Goal: Find specific page/section: Find specific page/section

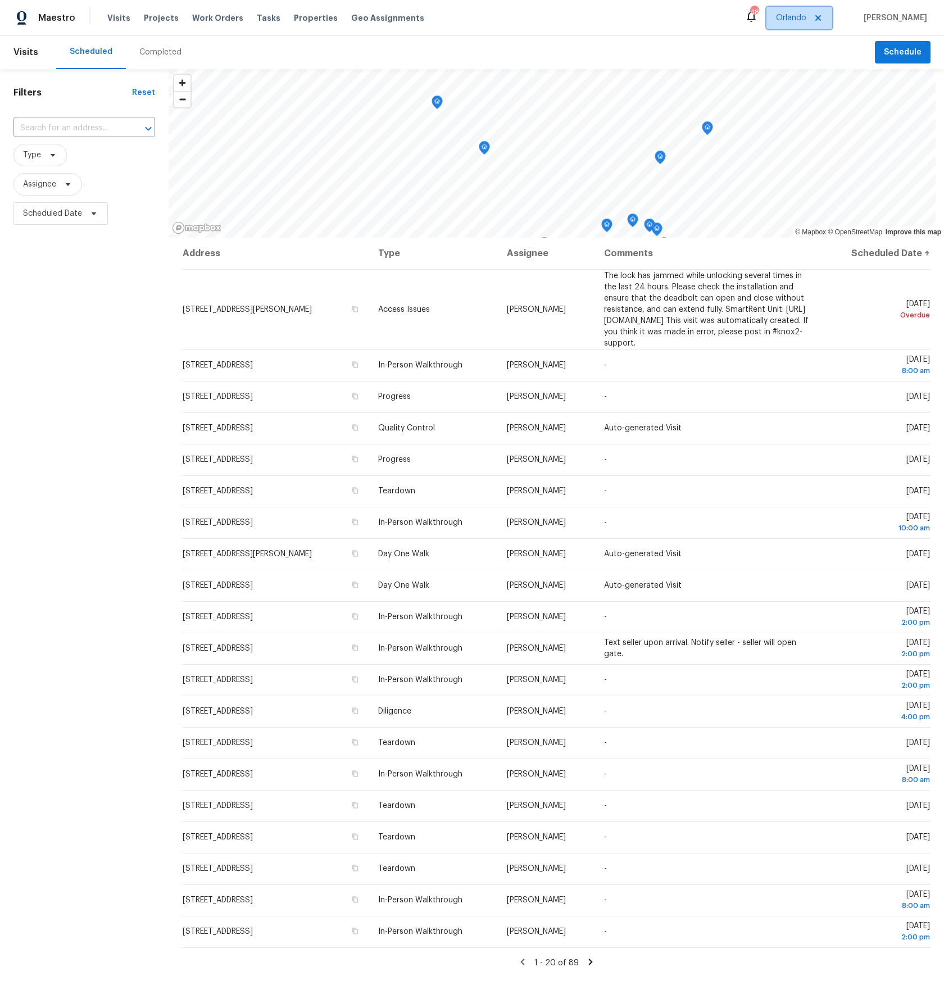
click at [823, 18] on icon at bounding box center [818, 17] width 9 height 9
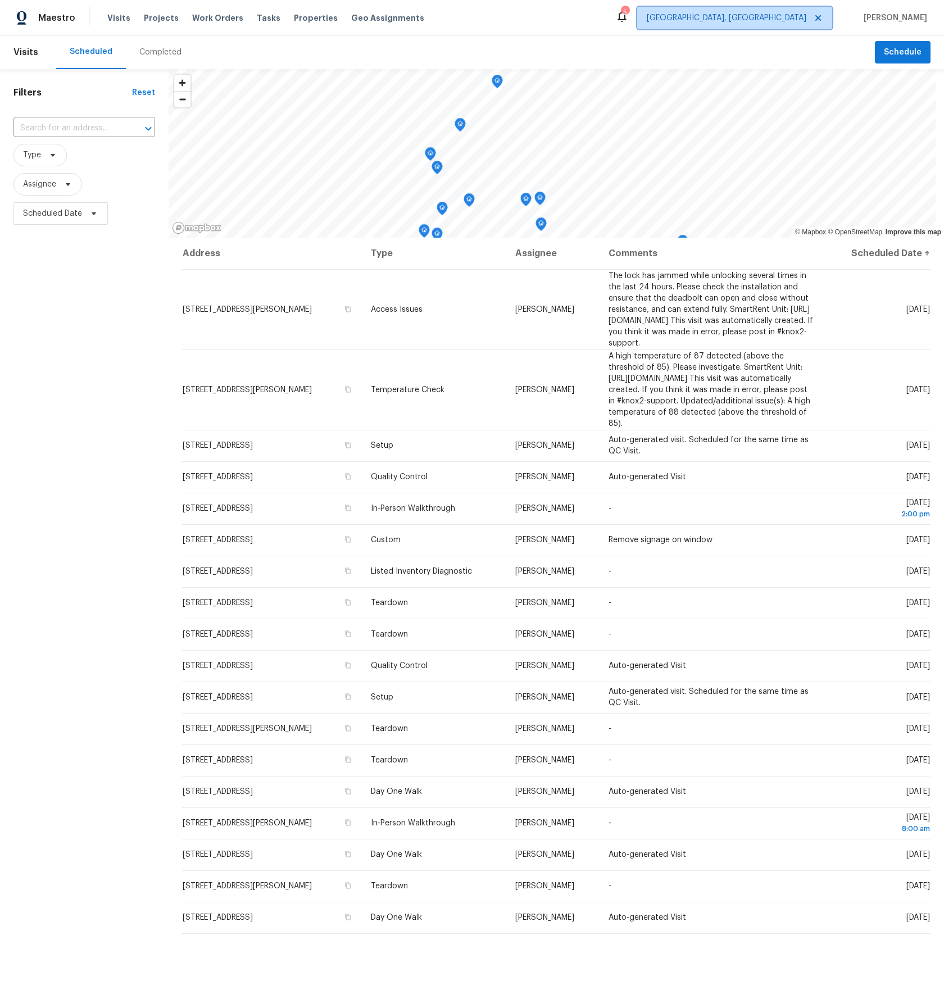
click at [774, 20] on span "[GEOGRAPHIC_DATA], [GEOGRAPHIC_DATA]" at bounding box center [727, 17] width 160 height 11
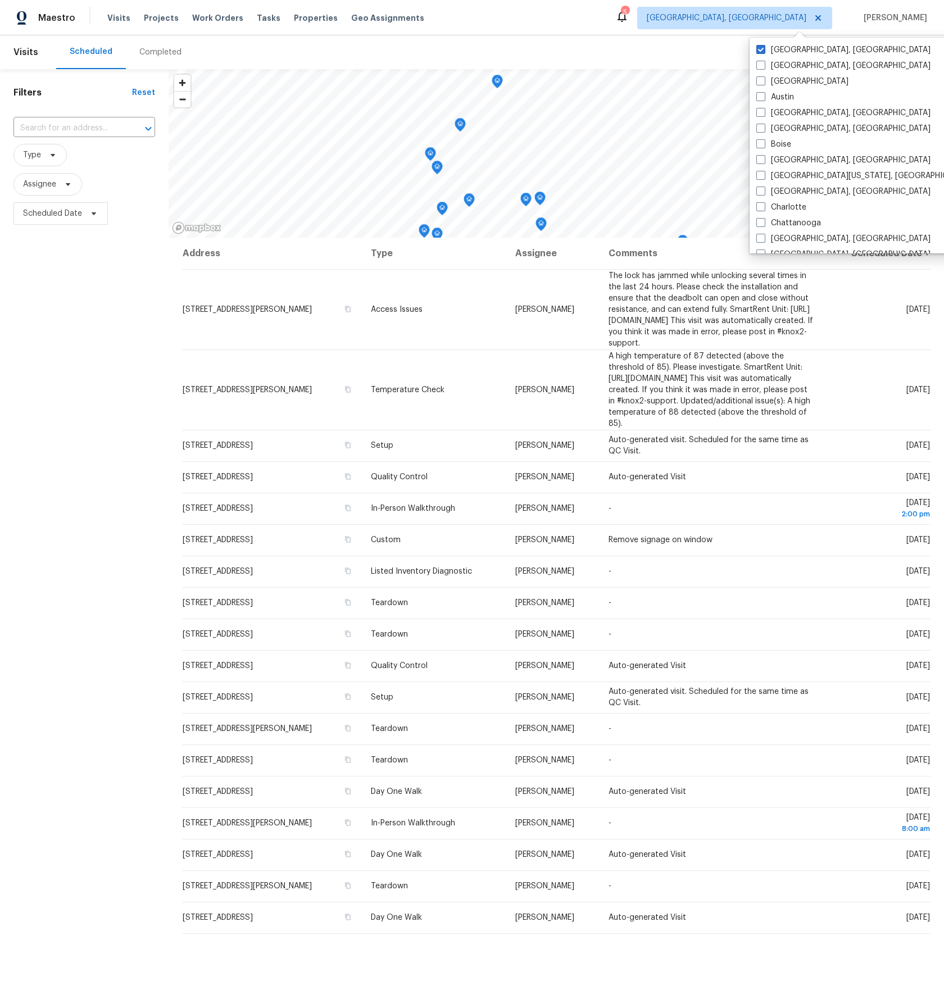
click at [69, 24] on div "Maestro" at bounding box center [37, 18] width 75 height 22
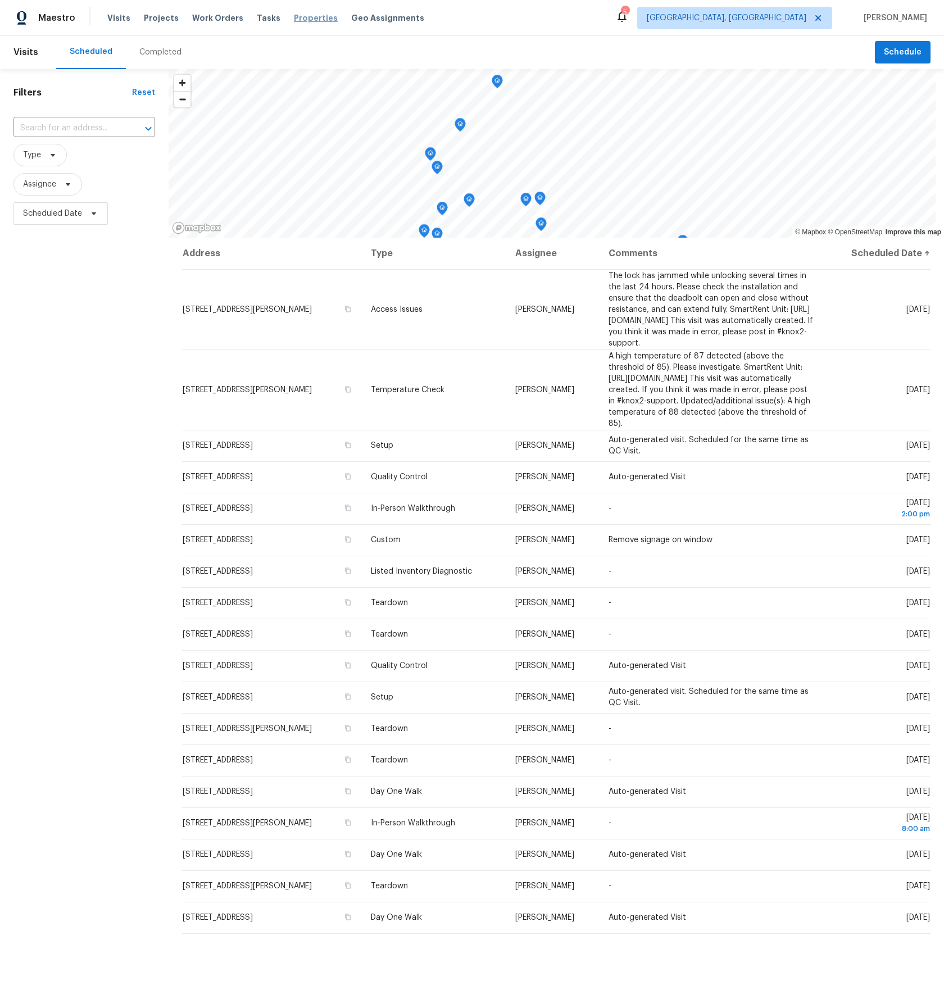
click at [294, 16] on span "Properties" at bounding box center [316, 17] width 44 height 11
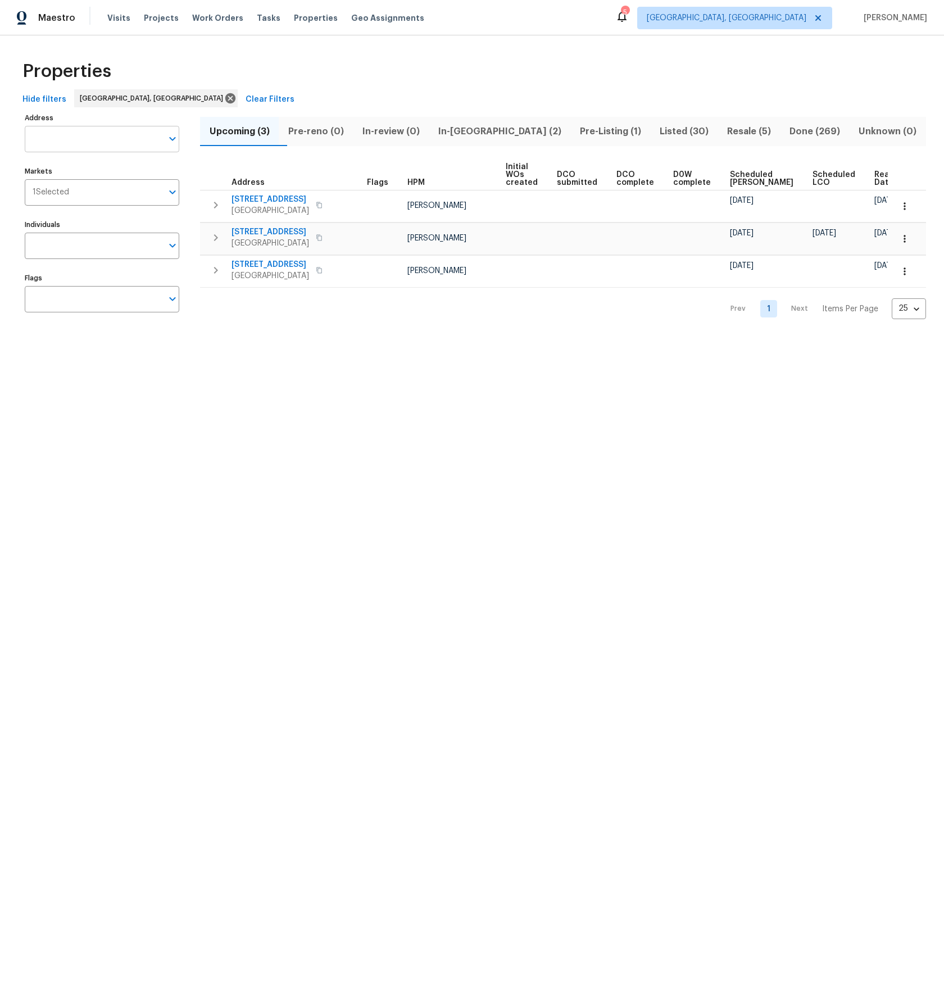
click at [101, 137] on input "Address" at bounding box center [94, 139] width 138 height 26
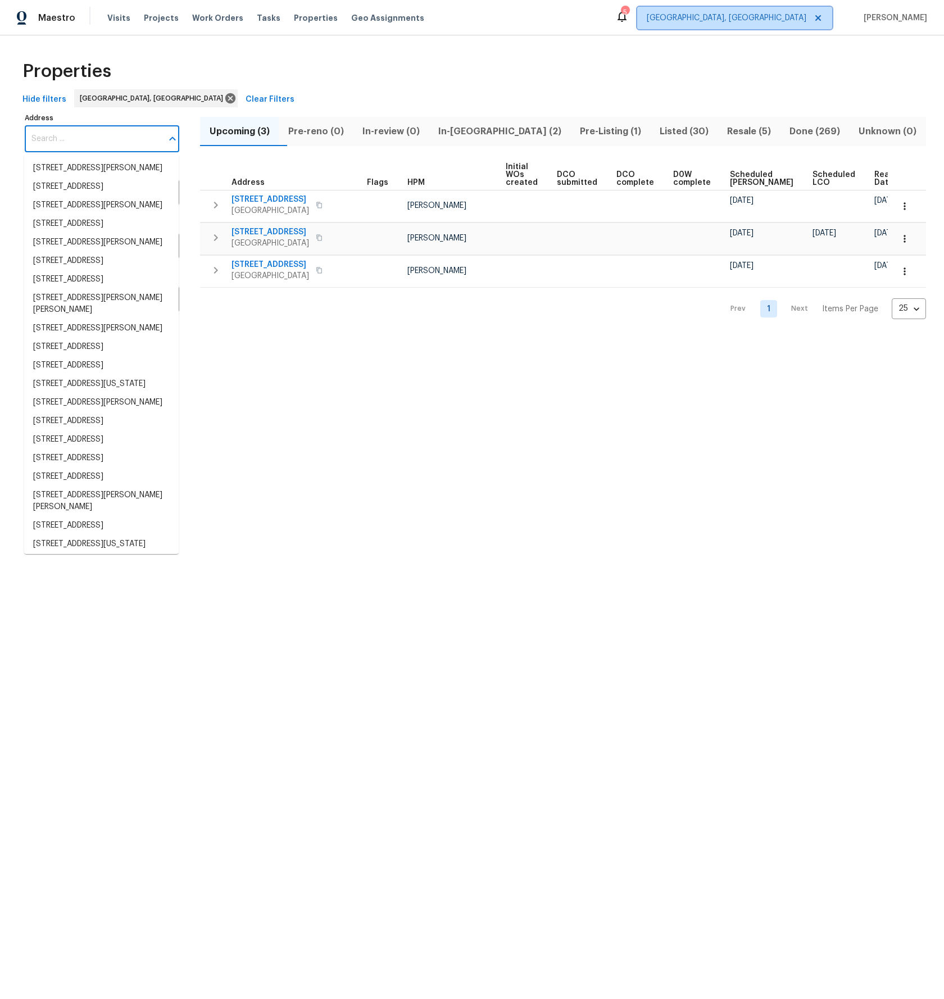
click at [819, 24] on span "[GEOGRAPHIC_DATA], [GEOGRAPHIC_DATA]" at bounding box center [734, 18] width 195 height 22
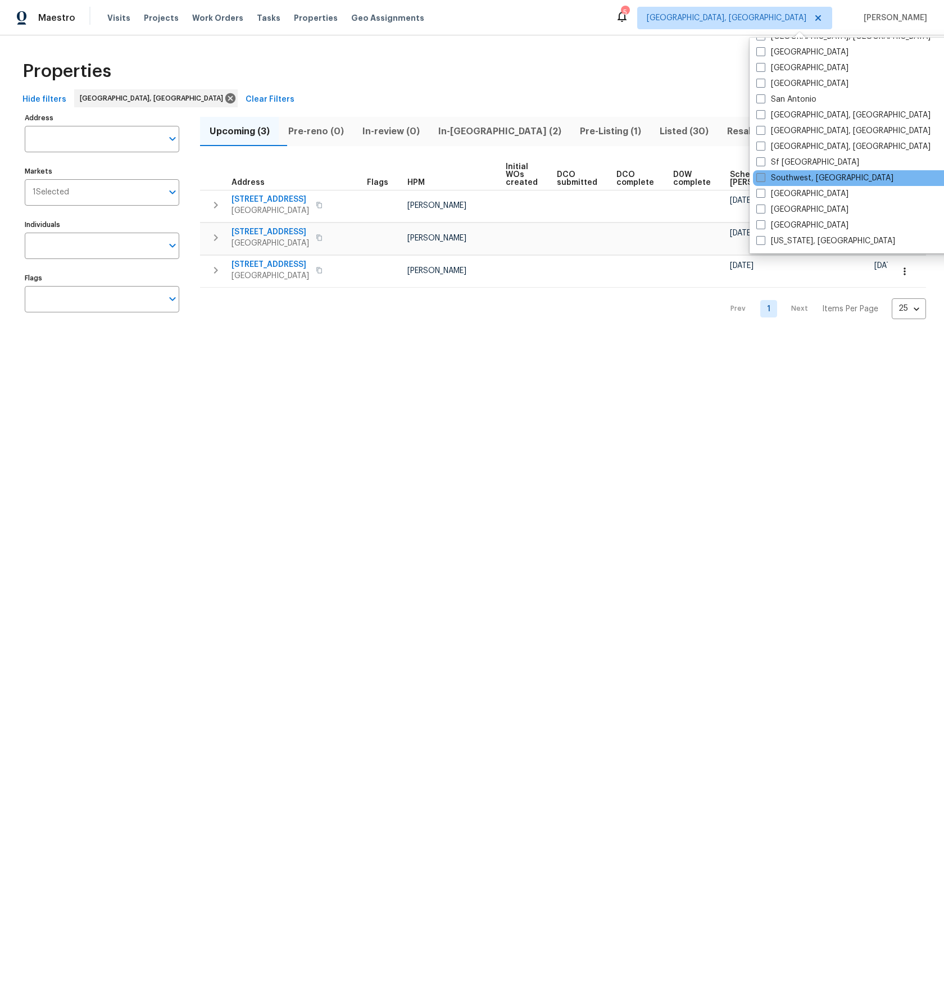
scroll to position [696, 0]
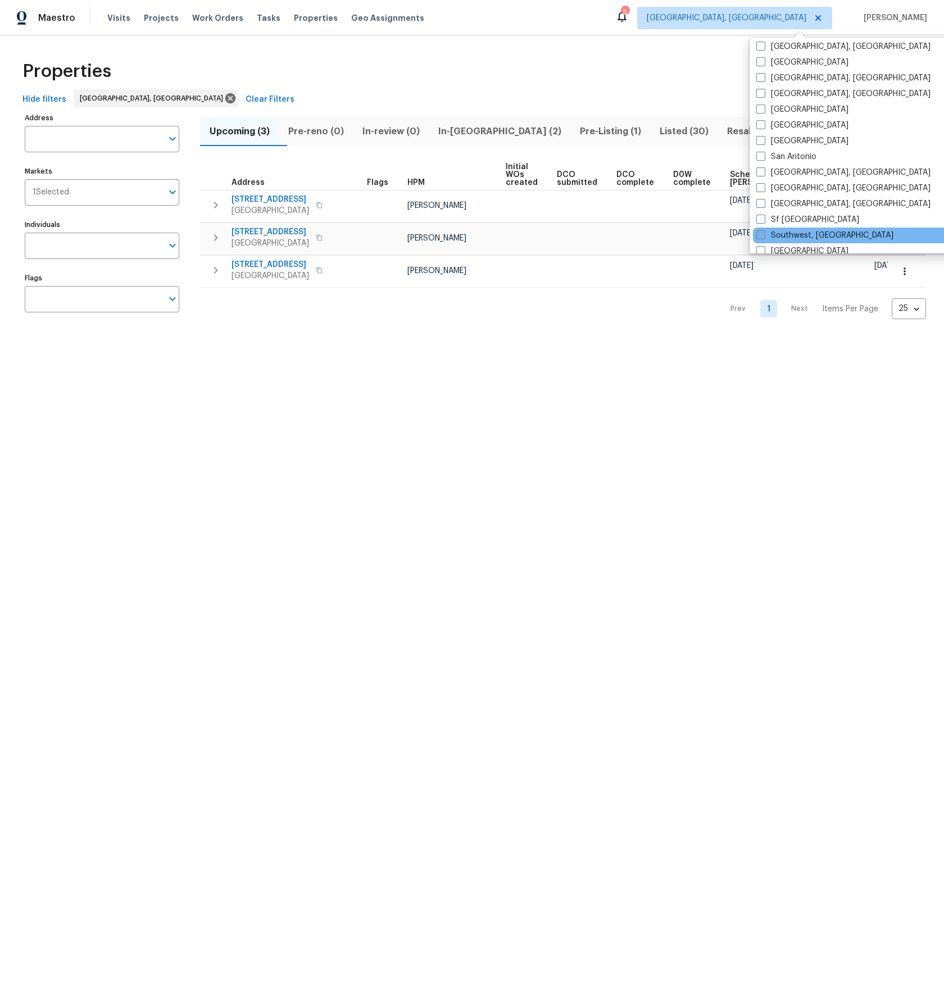
click at [765, 235] on label "Southwest, [GEOGRAPHIC_DATA]" at bounding box center [824, 235] width 137 height 11
click at [764, 235] on input "Southwest, [GEOGRAPHIC_DATA]" at bounding box center [759, 233] width 7 height 7
checkbox input "true"
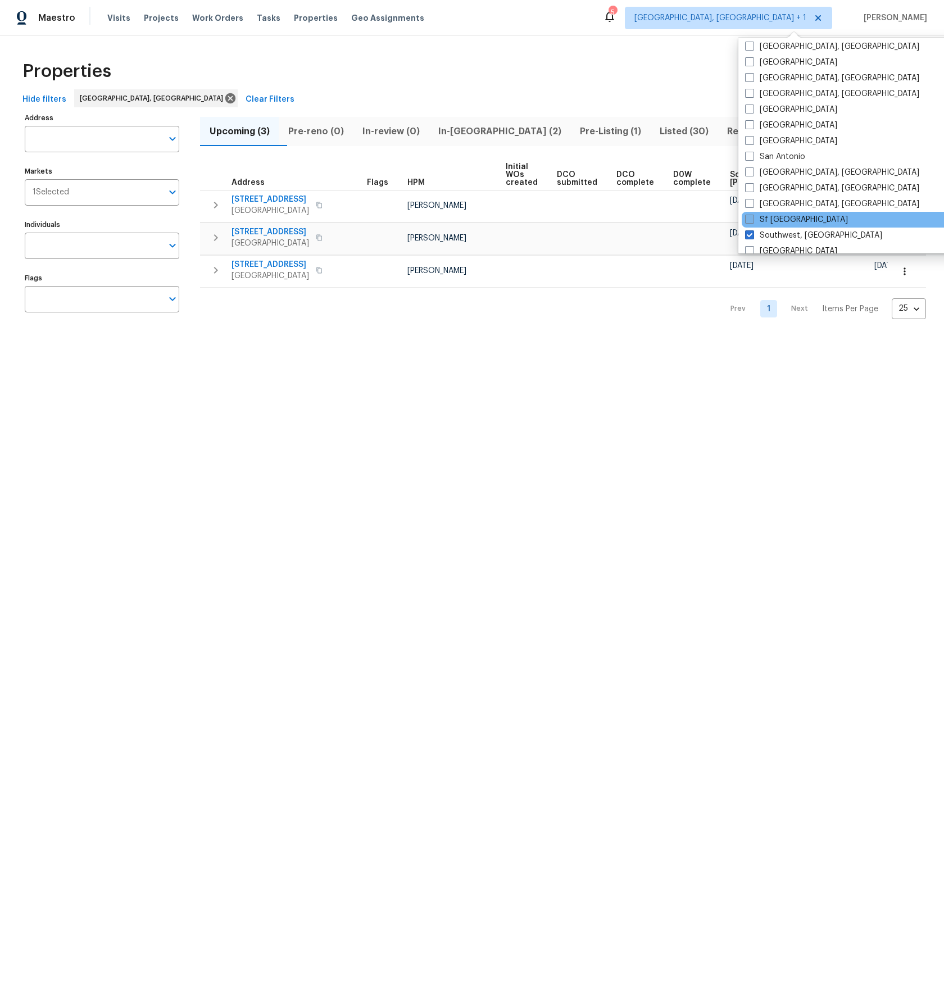
click at [768, 224] on label "Sf [GEOGRAPHIC_DATA]" at bounding box center [796, 219] width 103 height 11
click at [752, 221] on input "Sf [GEOGRAPHIC_DATA]" at bounding box center [748, 217] width 7 height 7
click at [768, 224] on label "Sf [GEOGRAPHIC_DATA]" at bounding box center [796, 219] width 103 height 11
click at [752, 221] on input "Sf [GEOGRAPHIC_DATA]" at bounding box center [748, 217] width 7 height 7
click at [768, 224] on label "Sf [GEOGRAPHIC_DATA]" at bounding box center [796, 219] width 103 height 11
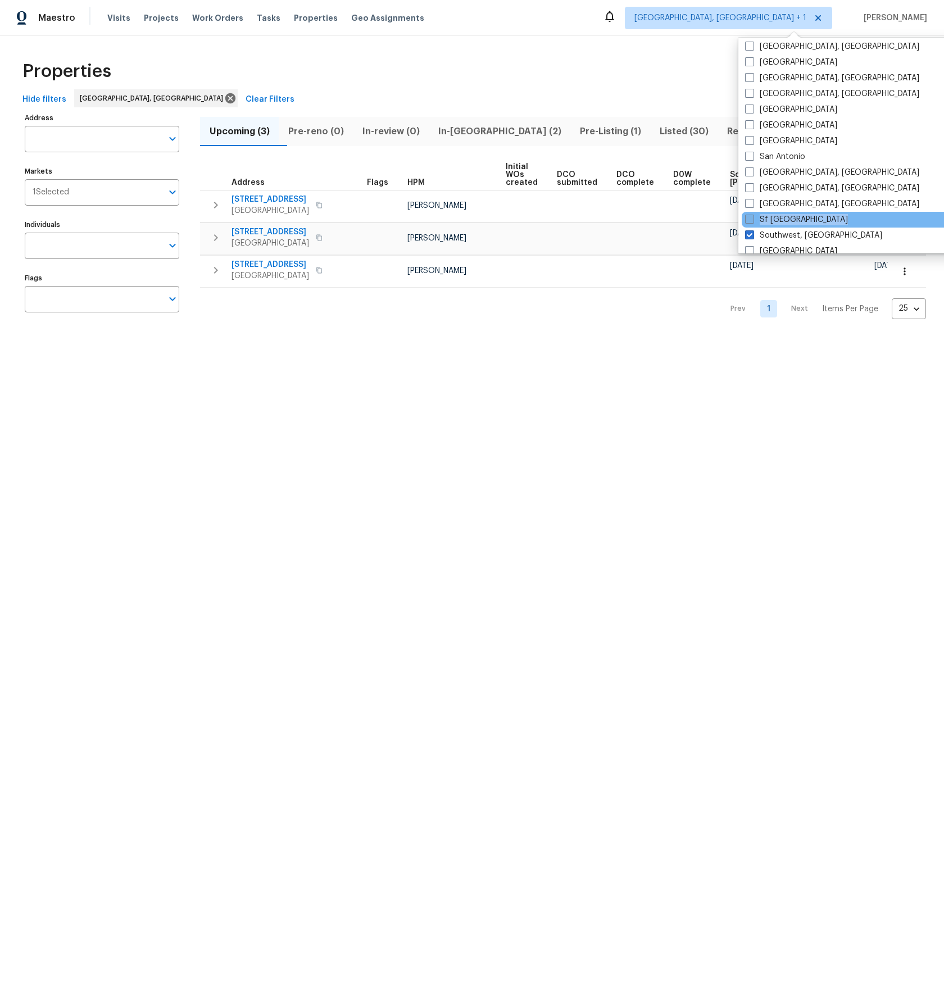
click at [752, 221] on input "Sf [GEOGRAPHIC_DATA]" at bounding box center [748, 217] width 7 height 7
click at [751, 221] on span at bounding box center [748, 219] width 9 height 9
click at [751, 221] on input "Sf [GEOGRAPHIC_DATA]" at bounding box center [747, 217] width 7 height 7
click at [750, 221] on span at bounding box center [749, 219] width 9 height 9
click at [750, 221] on input "Sf [GEOGRAPHIC_DATA]" at bounding box center [748, 217] width 7 height 7
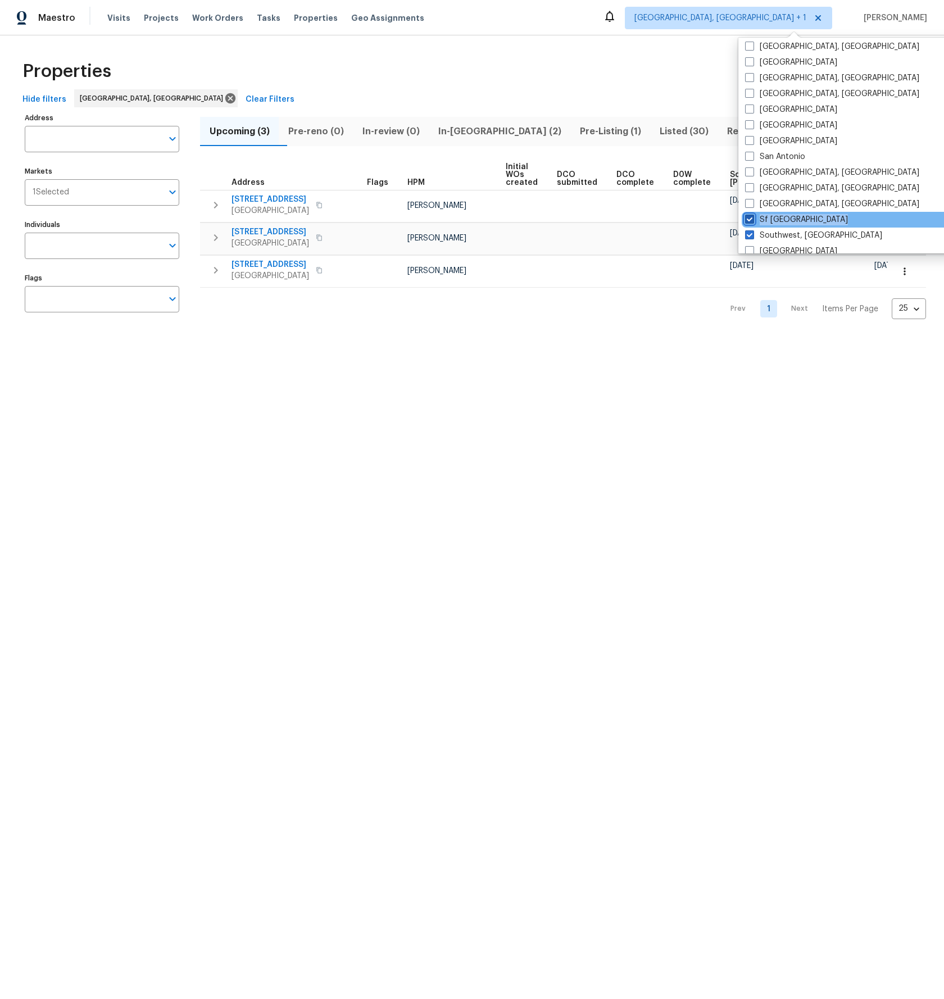
checkbox input "true"
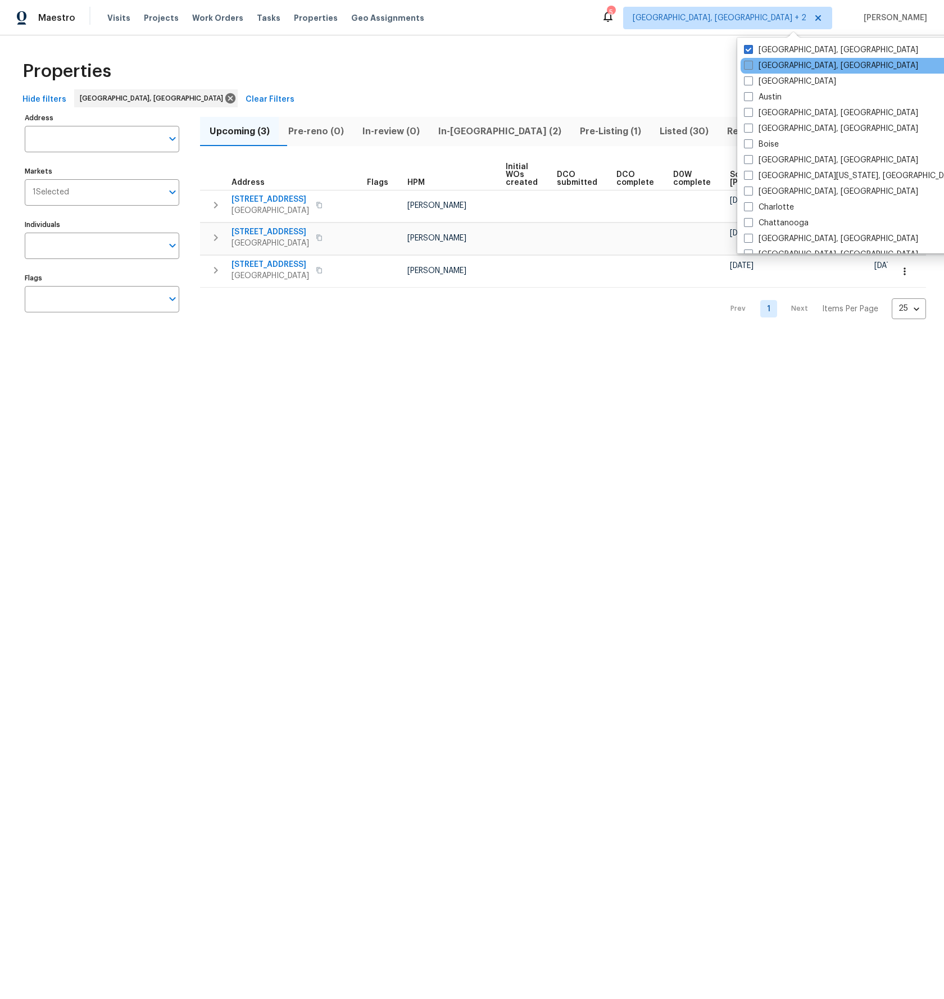
click at [761, 67] on label "[GEOGRAPHIC_DATA], [GEOGRAPHIC_DATA]" at bounding box center [831, 65] width 174 height 11
click at [751, 67] on input "[GEOGRAPHIC_DATA], [GEOGRAPHIC_DATA]" at bounding box center [747, 63] width 7 height 7
checkbox input "true"
click at [772, 83] on label "[GEOGRAPHIC_DATA]" at bounding box center [789, 81] width 92 height 11
click at [751, 83] on input "[GEOGRAPHIC_DATA]" at bounding box center [746, 79] width 7 height 7
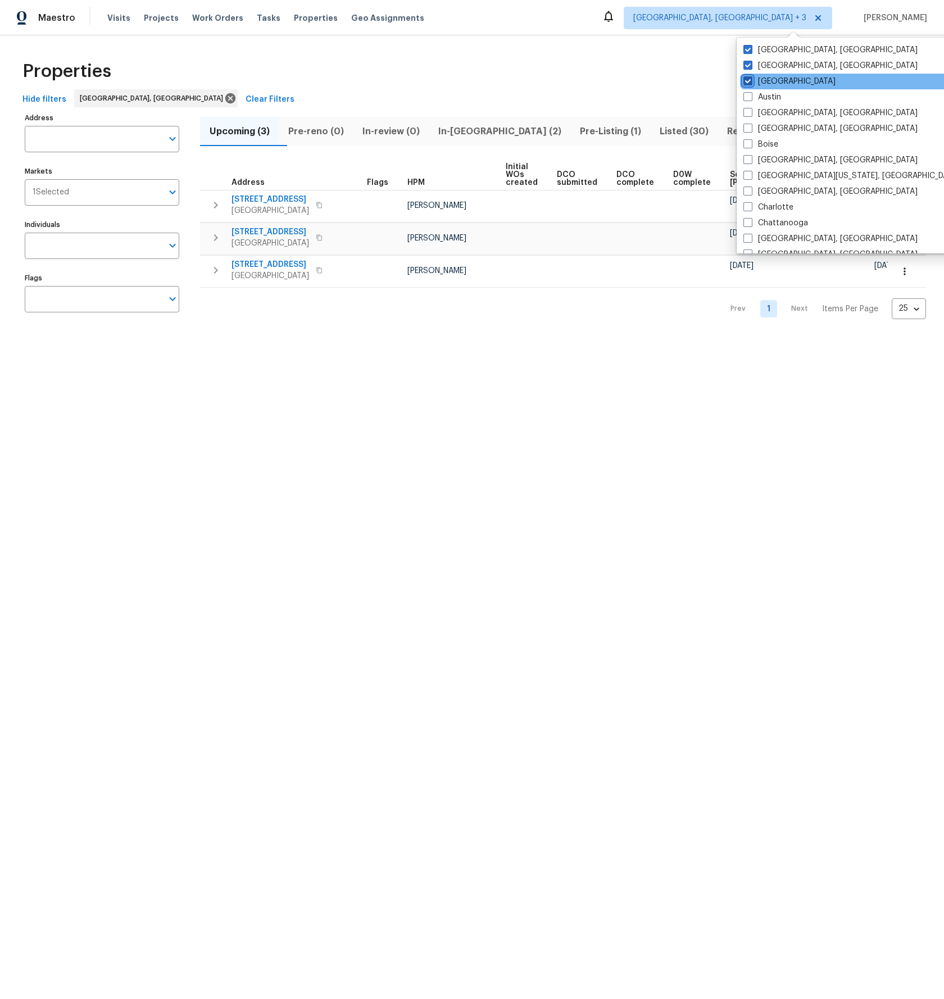
checkbox input "true"
click at [776, 94] on label "Austin" at bounding box center [762, 97] width 38 height 11
click at [751, 94] on input "Austin" at bounding box center [746, 95] width 7 height 7
checkbox input "true"
click at [615, 62] on div "Properties" at bounding box center [472, 71] width 908 height 36
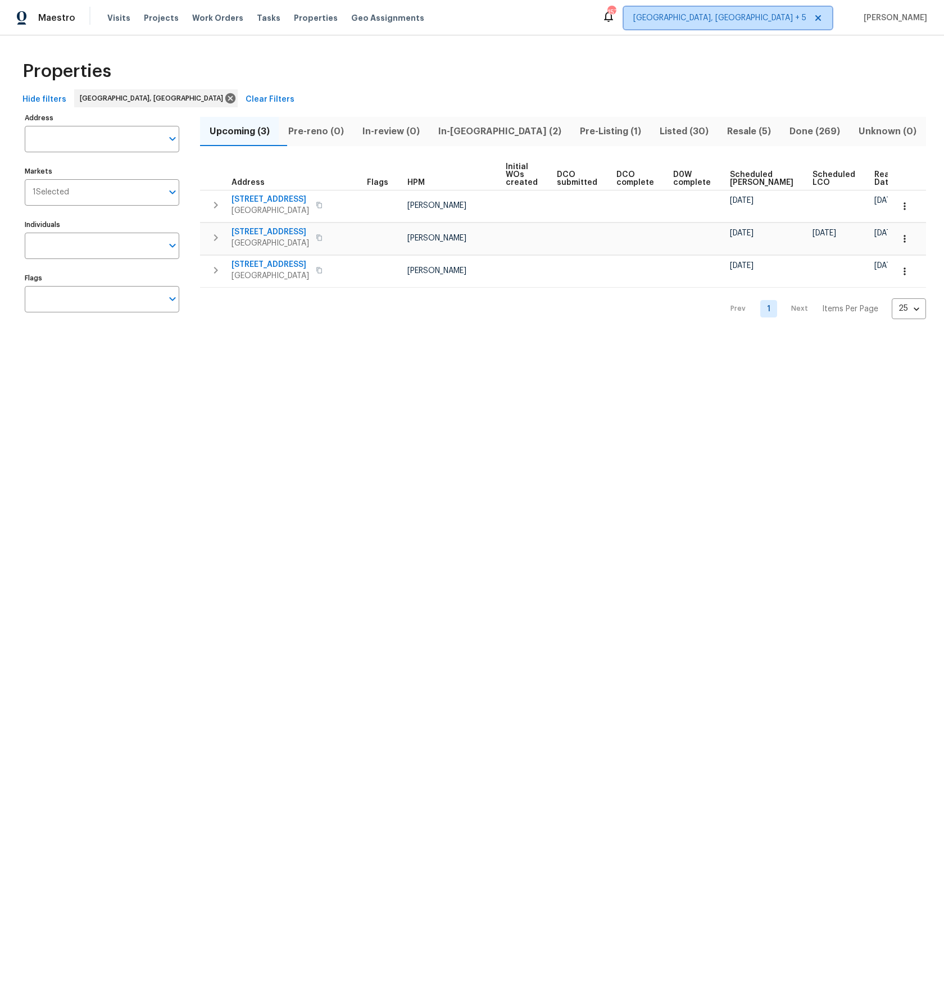
click at [792, 22] on span "[GEOGRAPHIC_DATA], [GEOGRAPHIC_DATA] + 5" at bounding box center [719, 17] width 173 height 11
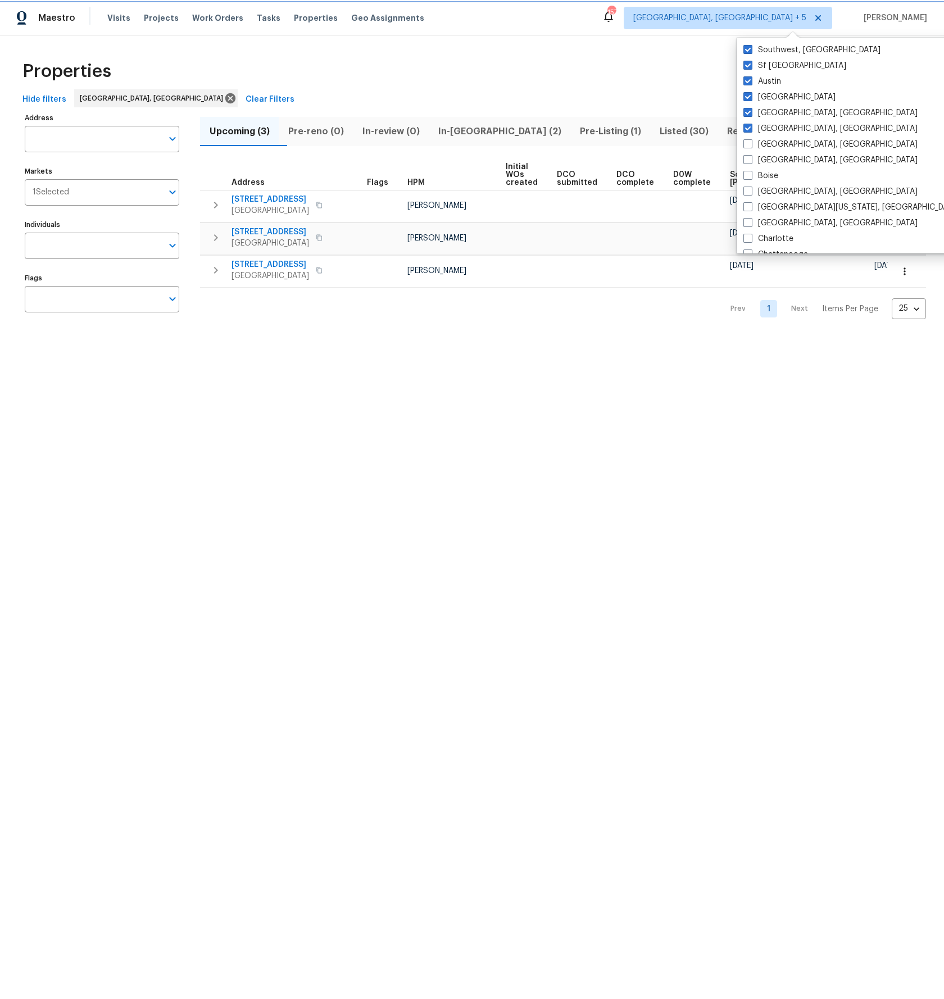
click at [823, 17] on icon at bounding box center [818, 17] width 9 height 9
checkbox input "false"
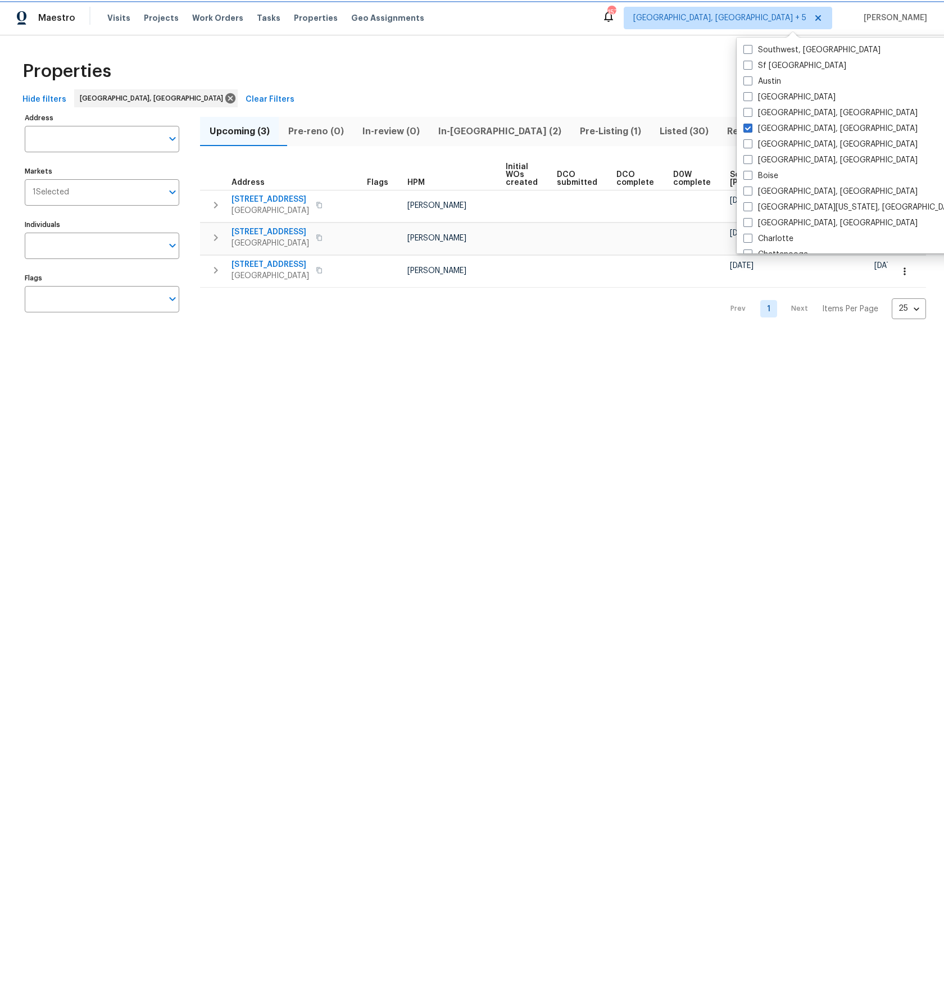
checkbox input "false"
checkbox input "true"
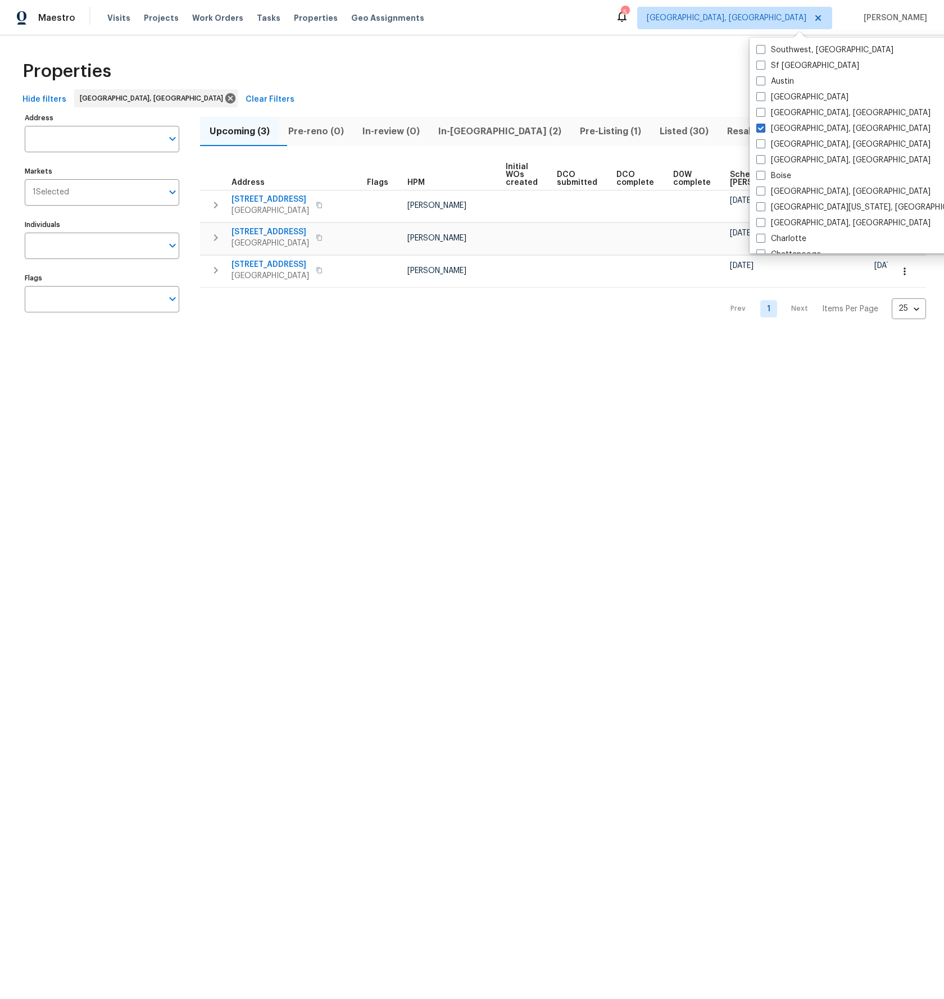
click at [701, 53] on div "Properties" at bounding box center [472, 71] width 908 height 36
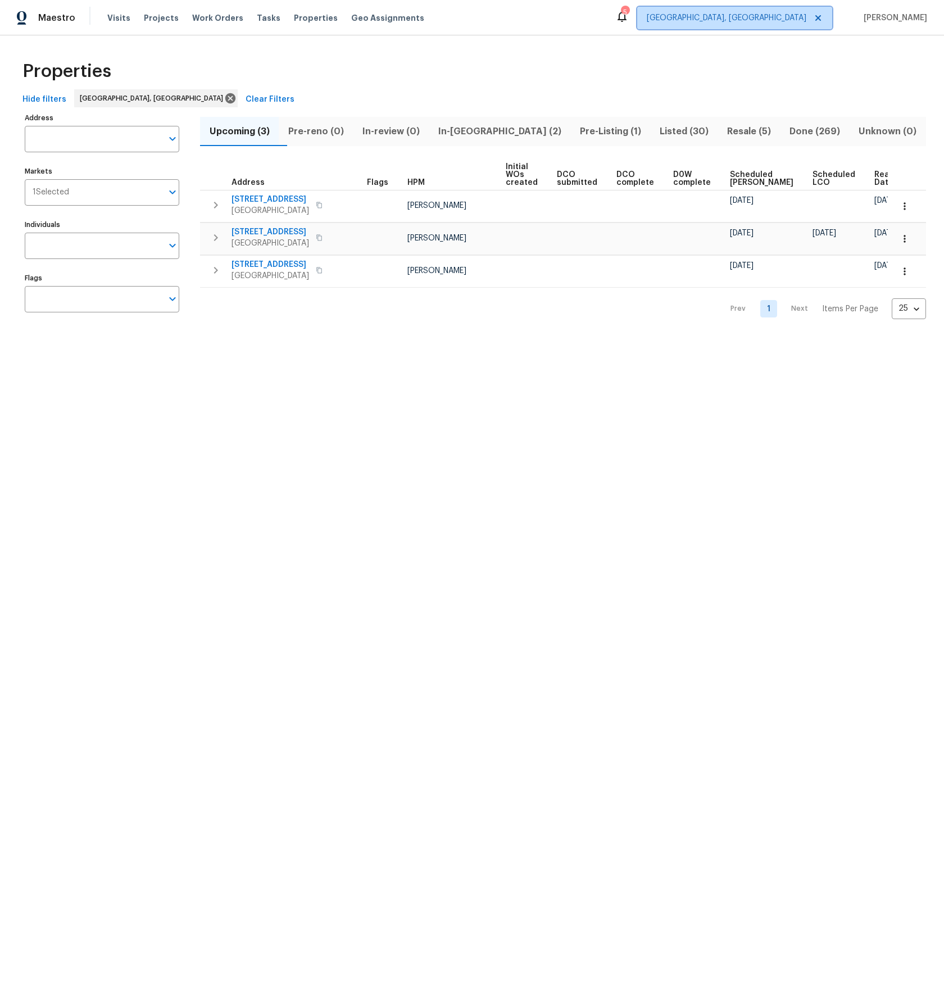
click at [806, 20] on span "[GEOGRAPHIC_DATA], [GEOGRAPHIC_DATA]" at bounding box center [727, 17] width 160 height 11
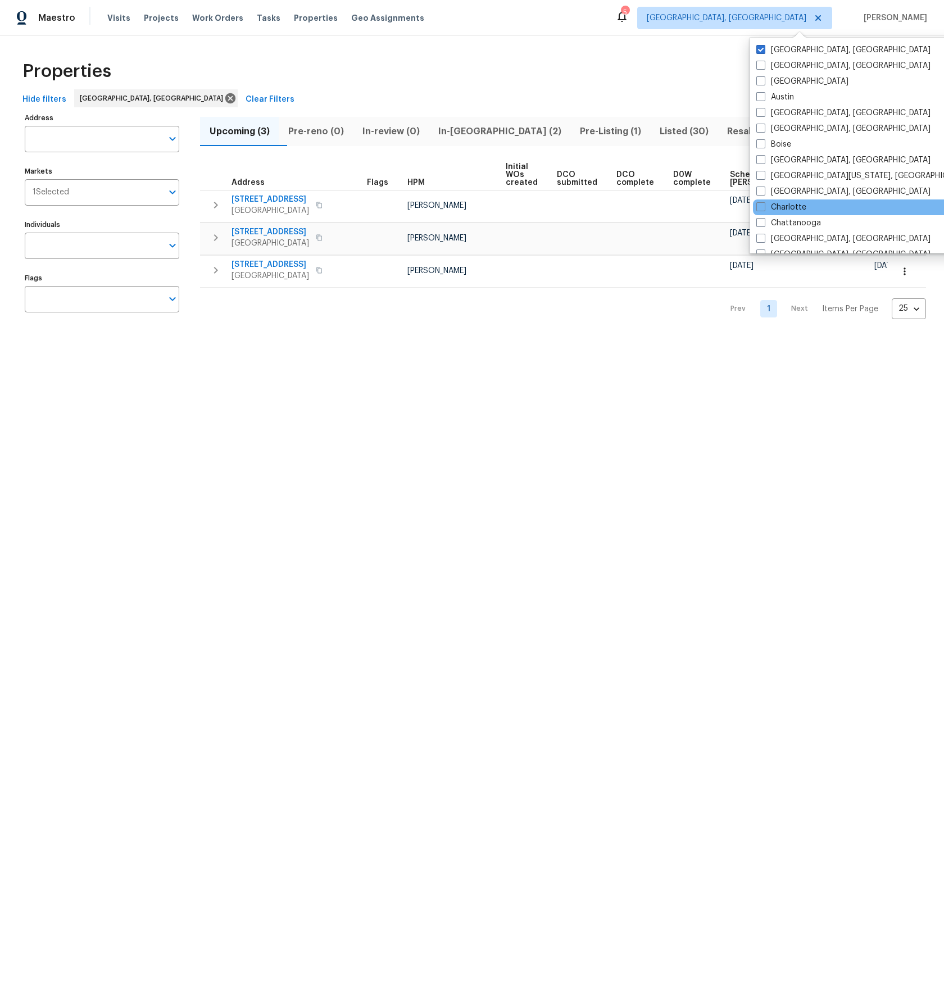
click at [817, 208] on div "Charlotte" at bounding box center [866, 207] width 226 height 16
click at [759, 47] on span at bounding box center [760, 49] width 9 height 9
click at [759, 47] on input "[GEOGRAPHIC_DATA], [GEOGRAPHIC_DATA]" at bounding box center [759, 47] width 7 height 7
checkbox input "true"
click at [762, 203] on span at bounding box center [760, 206] width 9 height 9
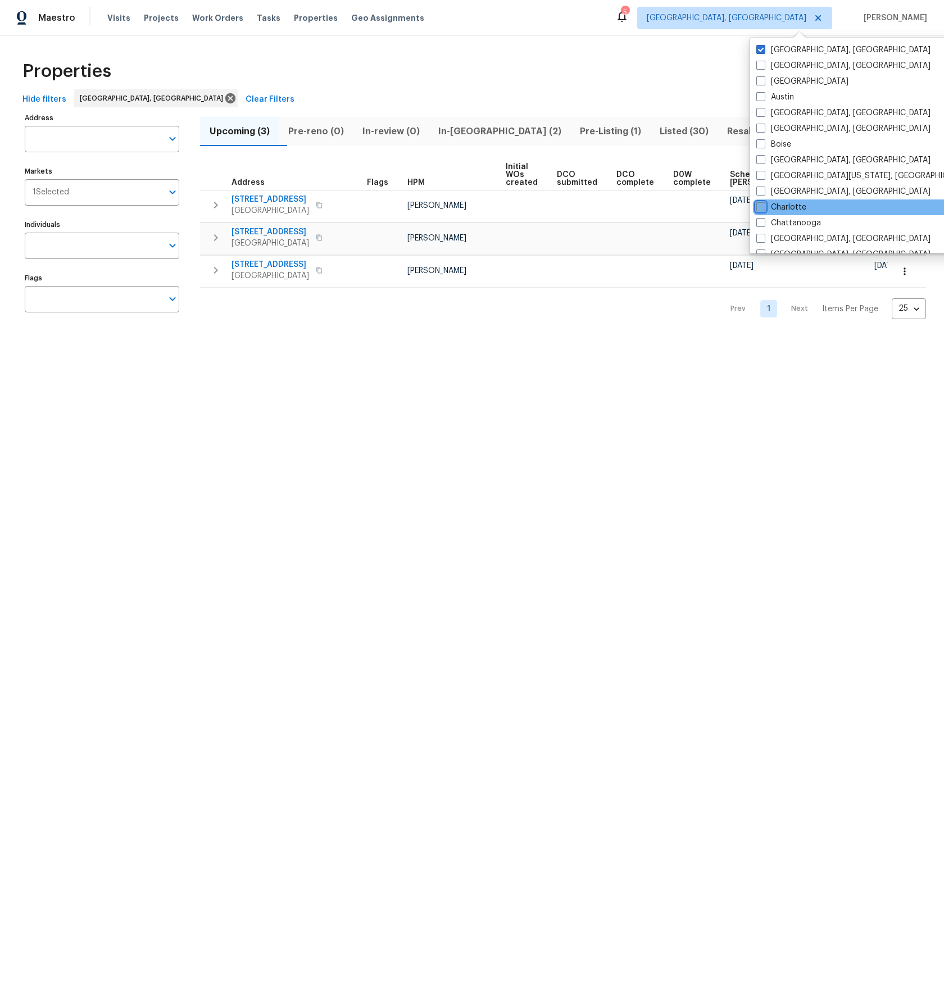
click at [762, 203] on input "Charlotte" at bounding box center [759, 205] width 7 height 7
checkbox input "true"
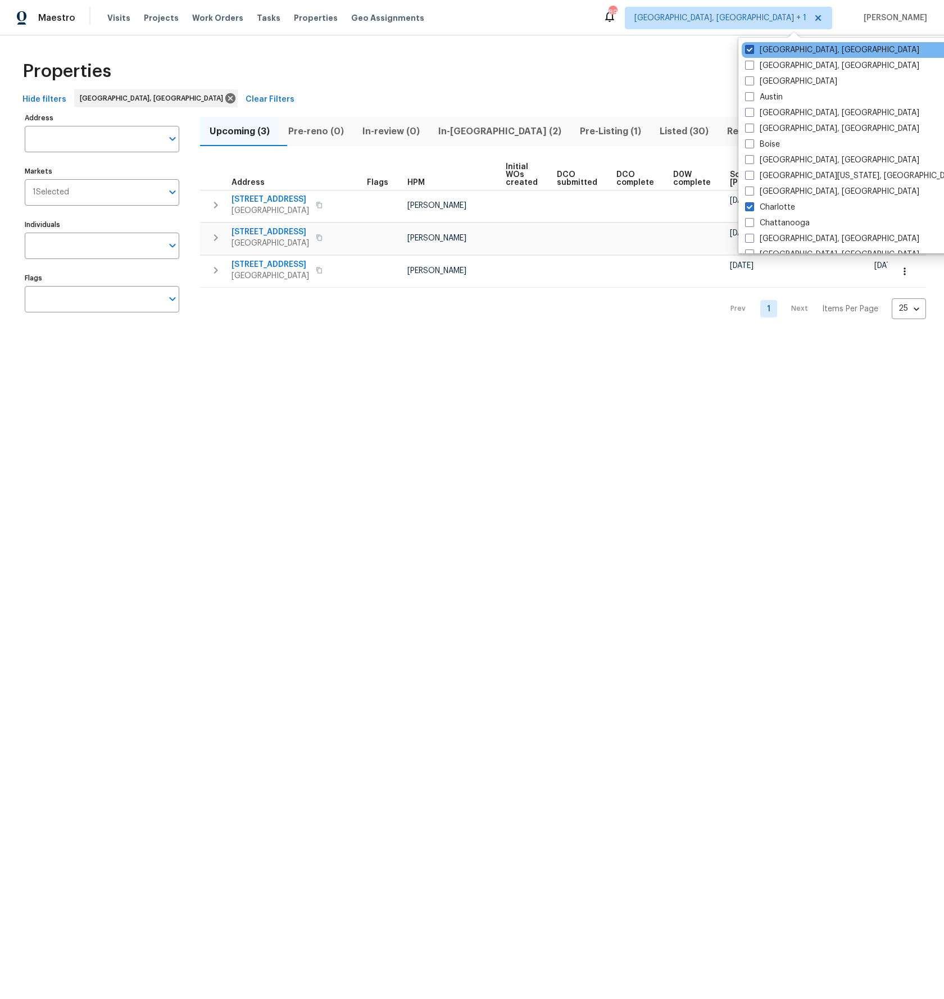
click at [752, 50] on span at bounding box center [749, 49] width 9 height 9
click at [752, 50] on input "[GEOGRAPHIC_DATA], [GEOGRAPHIC_DATA]" at bounding box center [748, 47] width 7 height 7
checkbox input "false"
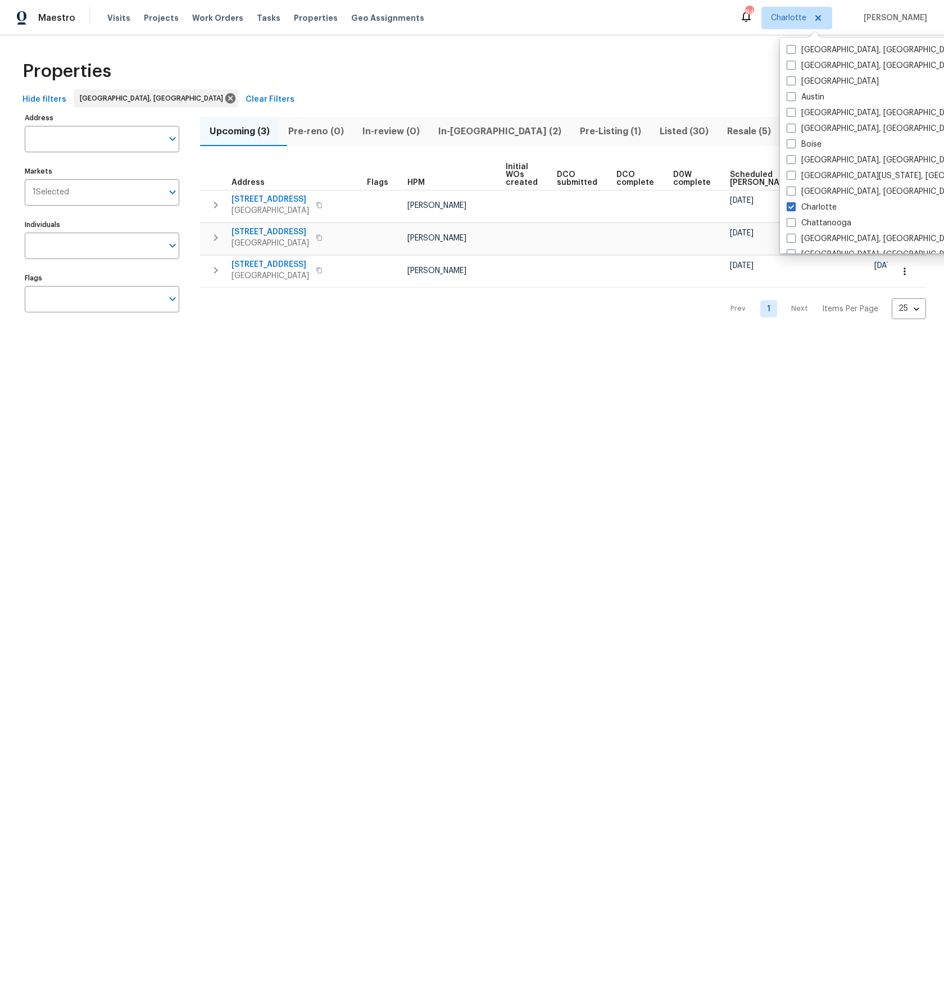
click at [745, 63] on div "Properties" at bounding box center [472, 71] width 908 height 36
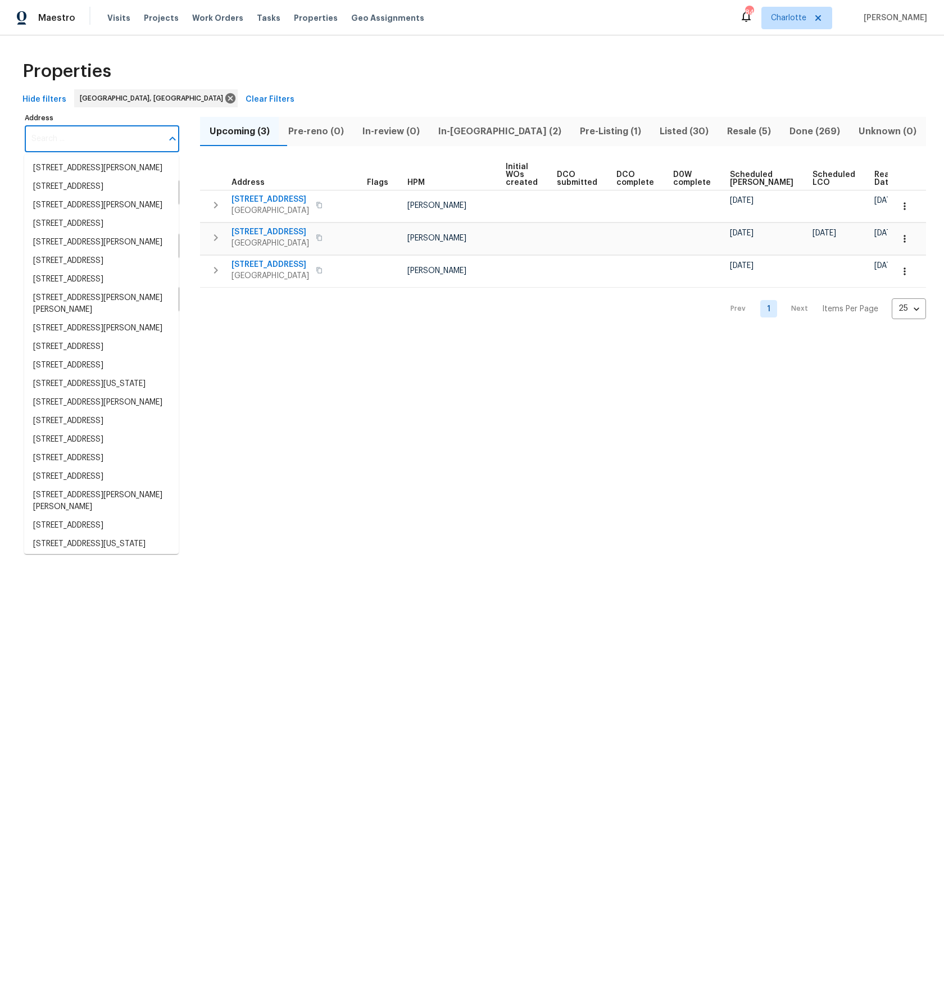
click at [103, 139] on input "Address" at bounding box center [94, 139] width 138 height 26
click at [108, 135] on input "Address" at bounding box center [94, 139] width 138 height 26
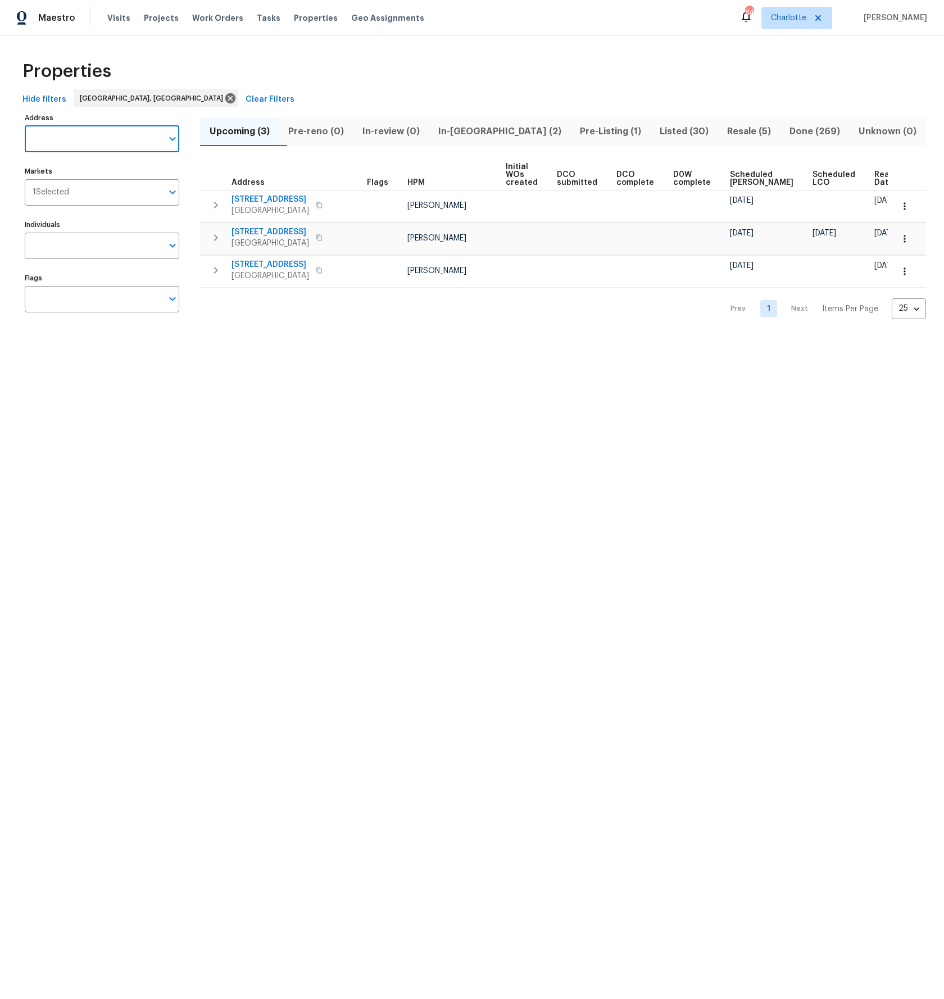
paste input "80971311-d37c-52cf-bec1-a46955117244"
type input "80971311-d37c-52cf-bec1-a46955117244"
click at [311, 342] on html "Maestro Visits Projects Work Orders Tasks Properties Geo Assignments 84 [PERSON…" at bounding box center [472, 171] width 944 height 342
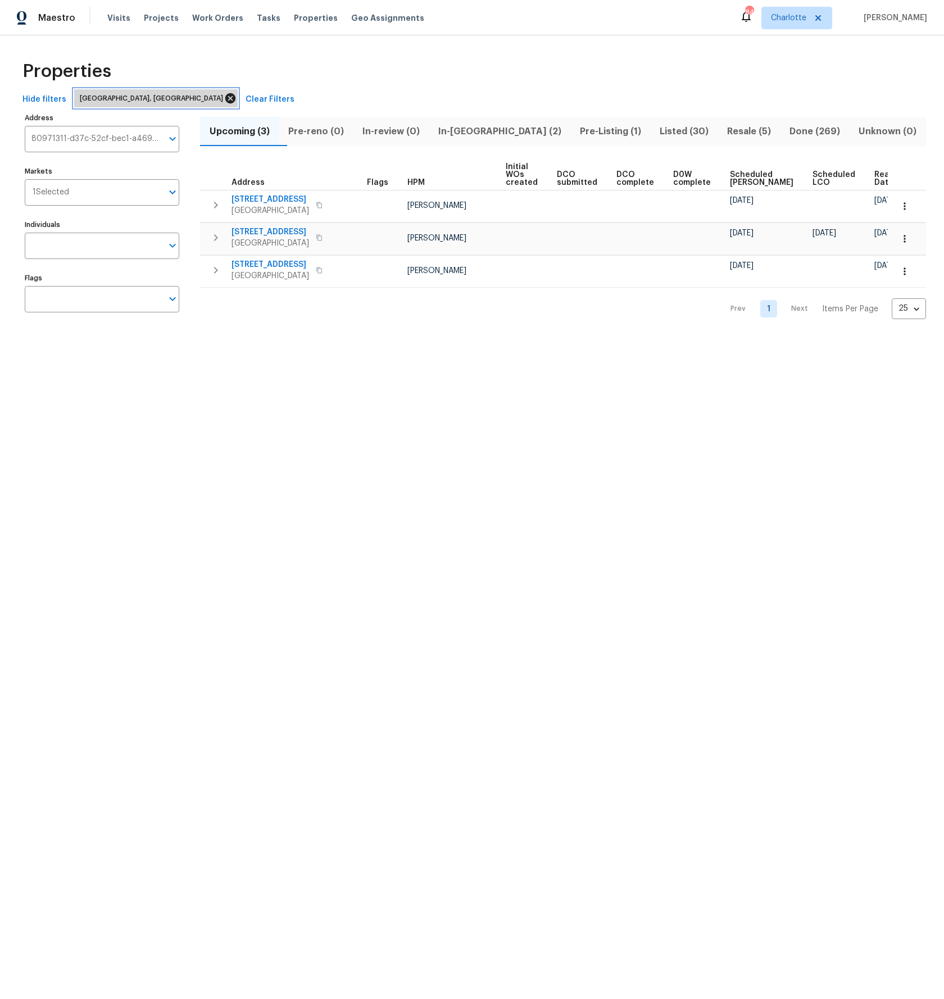
click at [225, 97] on icon at bounding box center [230, 98] width 10 height 10
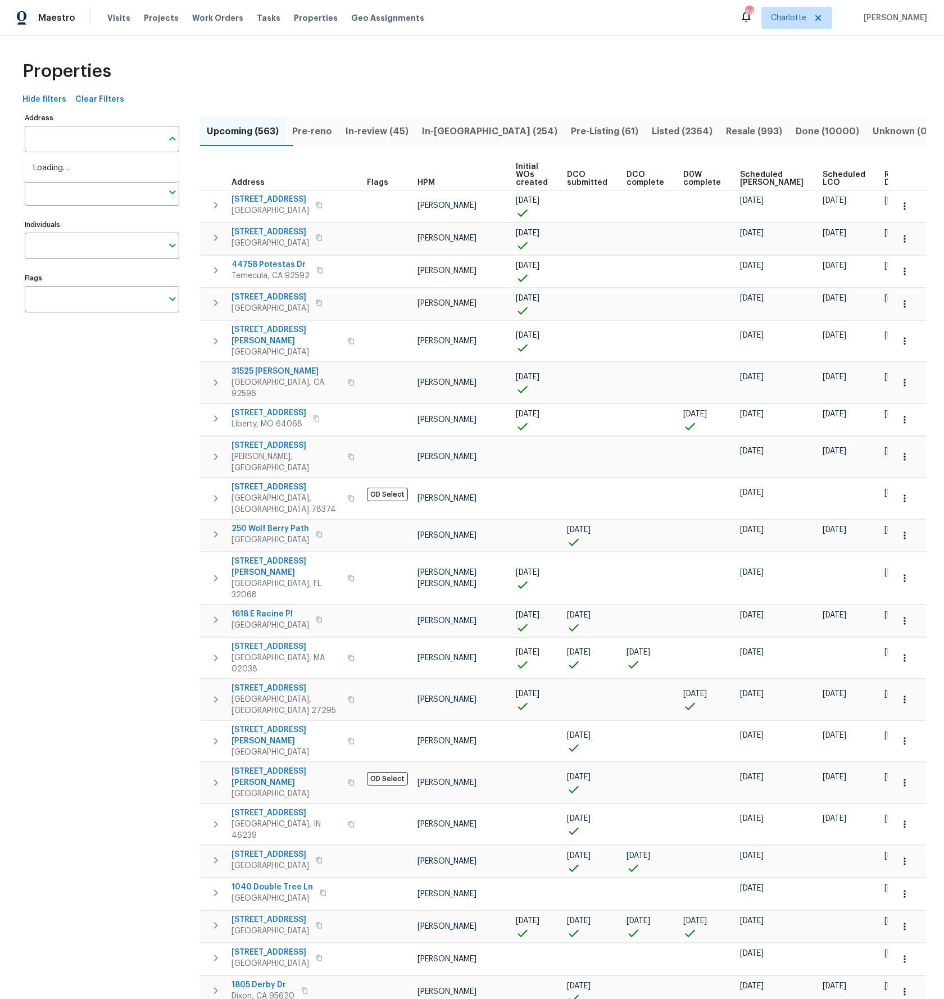
click at [92, 144] on input "text" at bounding box center [94, 139] width 138 height 26
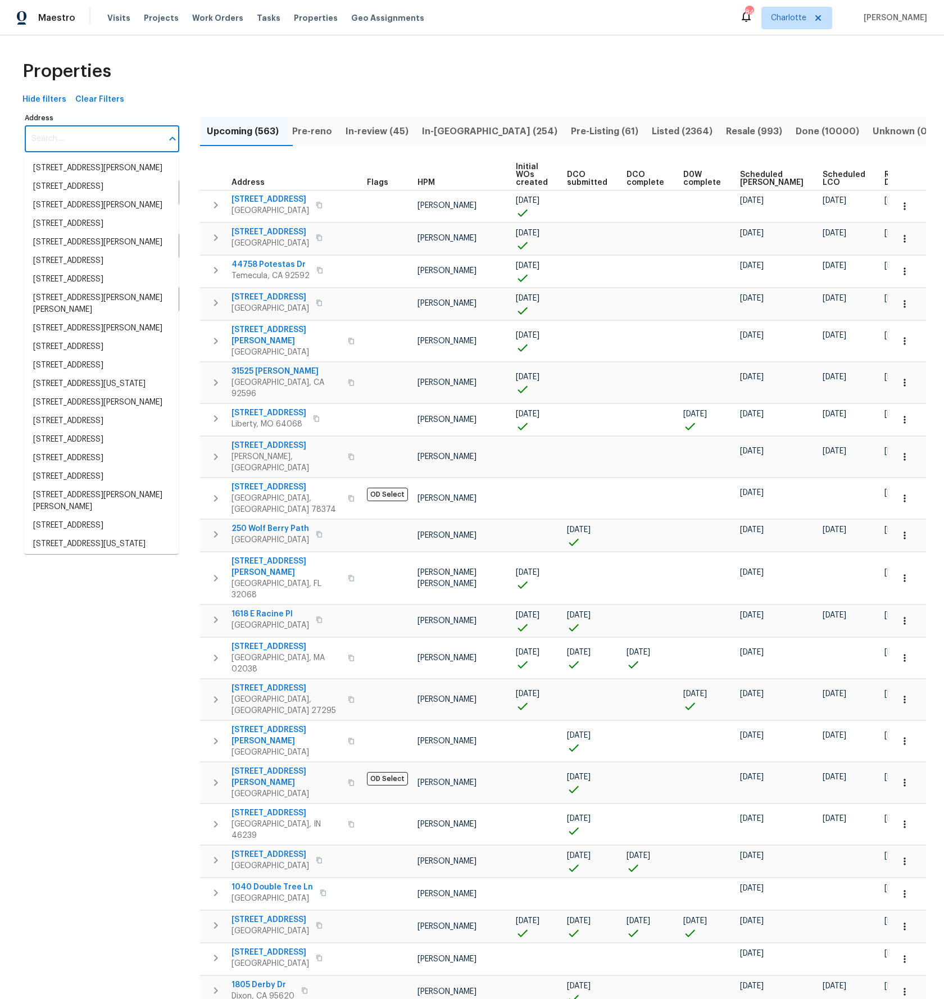
paste input "80971311-d37c-52cf-bec1-a46955117244"
type input "80971311-d37c-52cf-bec1-a46955117244"
click at [89, 145] on input "Address" at bounding box center [94, 139] width 138 height 26
paste input "80971311-d37c-52cf-bec1-a46955117244"
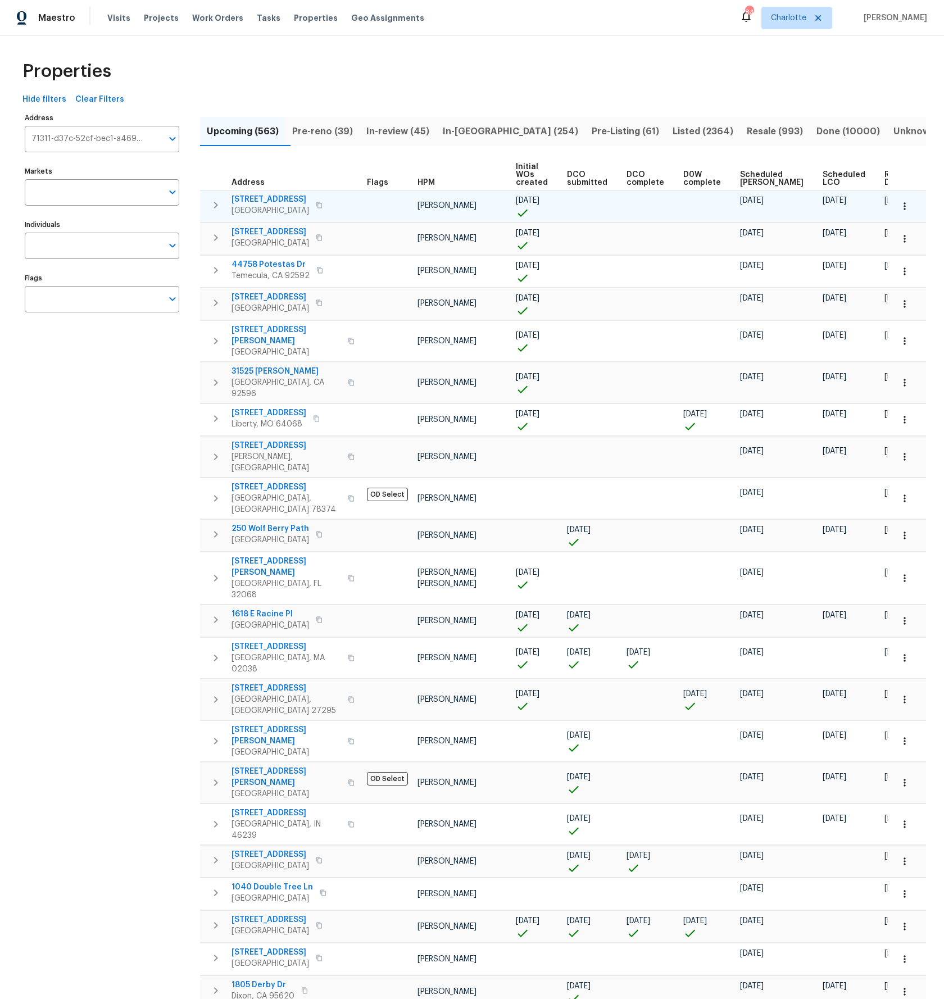
scroll to position [0, 0]
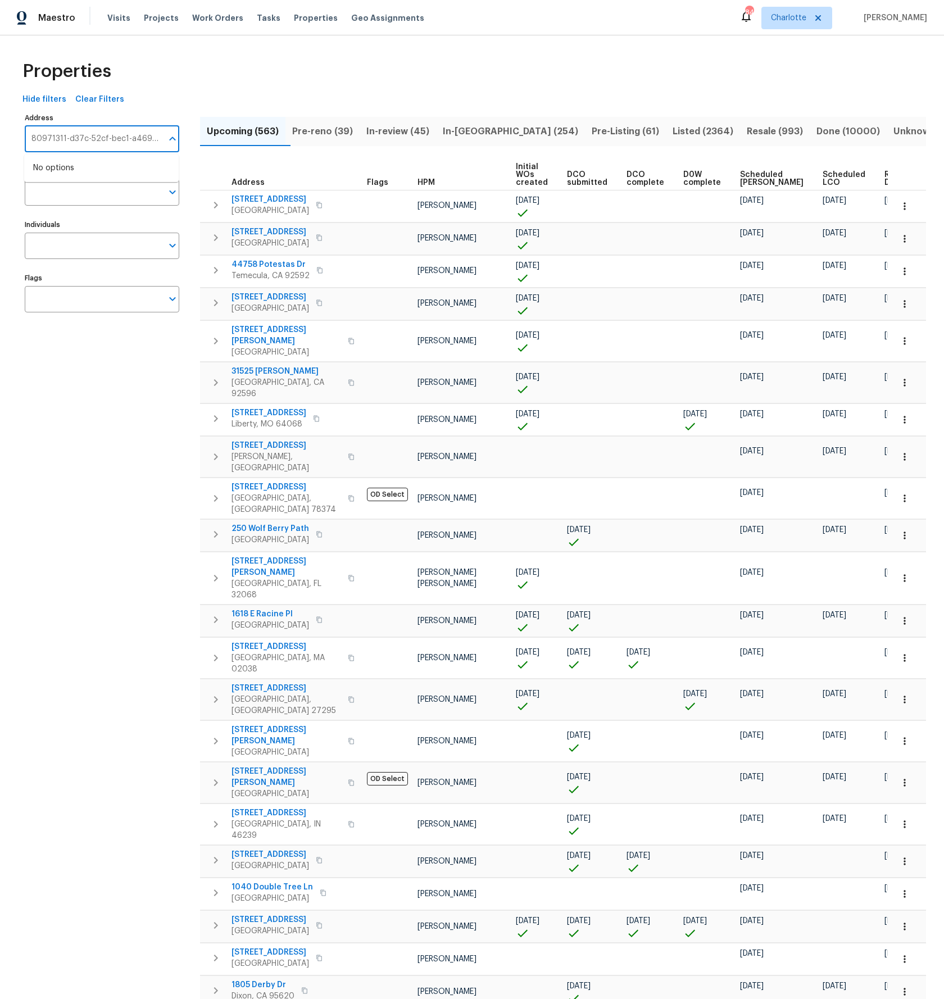
click at [80, 139] on input "80971311-d37c-52cf-bec1-a46955117244" at bounding box center [94, 139] width 138 height 26
paste input "[STREET_ADDRESS]"
type input "[STREET_ADDRESS]"
click at [101, 170] on li "[STREET_ADDRESS]" at bounding box center [101, 168] width 155 height 19
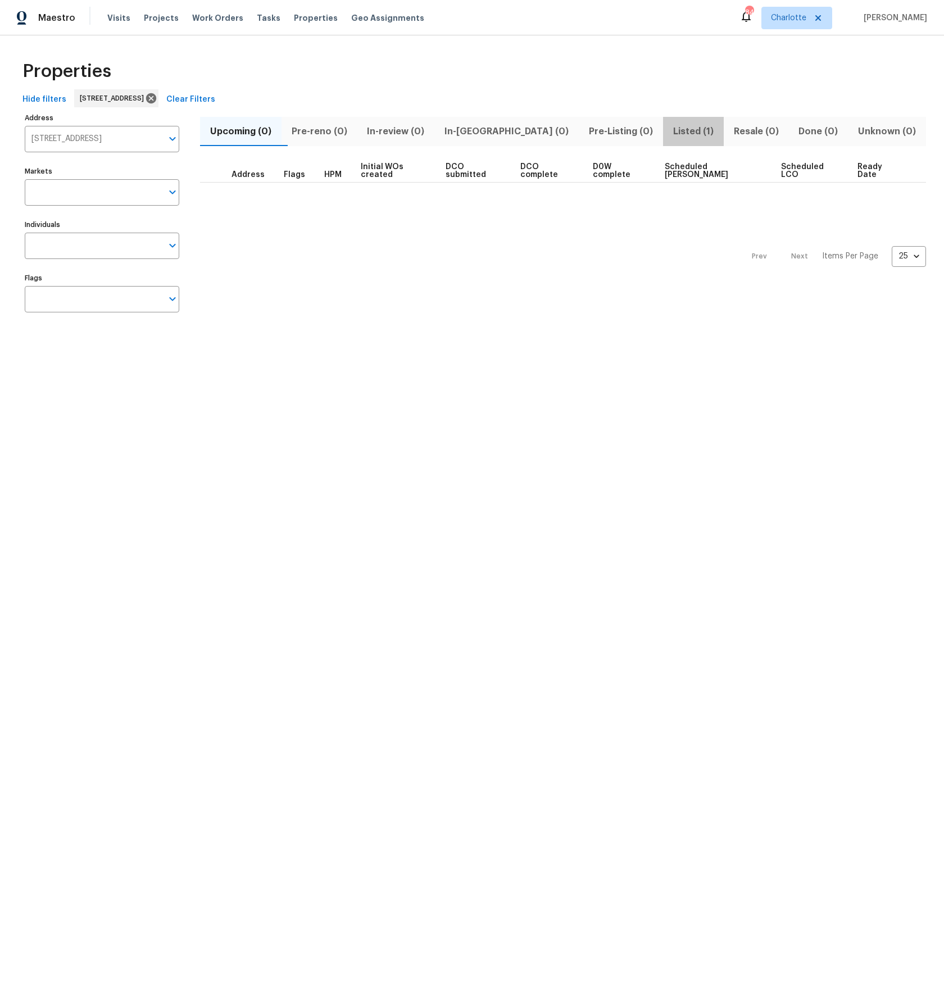
click at [670, 131] on span "Listed (1)" at bounding box center [693, 132] width 47 height 16
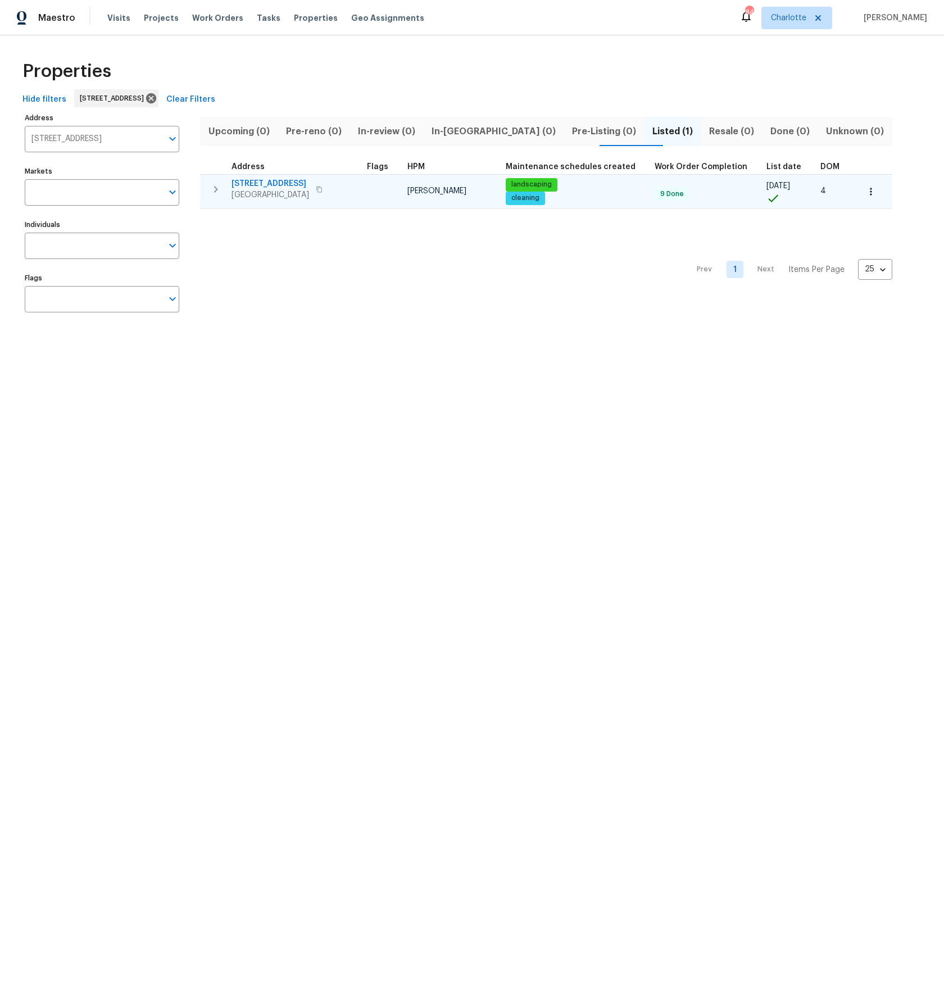
click at [362, 189] on td at bounding box center [382, 191] width 40 height 34
click at [208, 187] on button "button" at bounding box center [216, 189] width 22 height 22
